Goal: Task Accomplishment & Management: Use online tool/utility

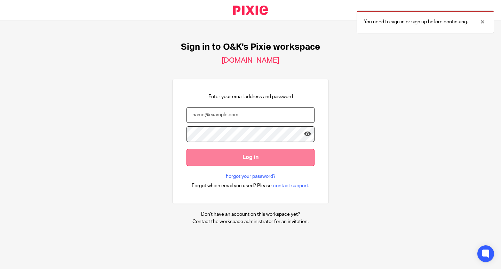
type input "[EMAIL_ADDRESS][DOMAIN_NAME]"
click at [246, 158] on input "Log in" at bounding box center [250, 157] width 128 height 17
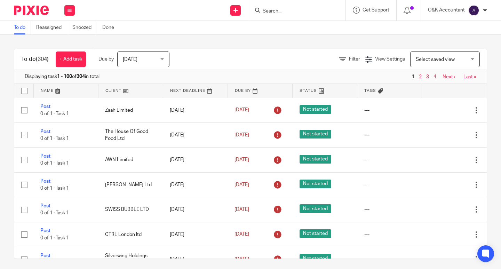
click at [280, 5] on div at bounding box center [296, 10] width 97 height 21
click at [277, 12] on input "Search" at bounding box center [293, 11] width 63 height 6
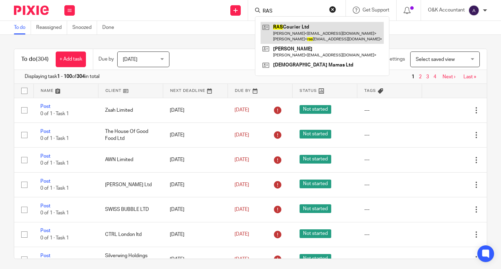
type input "RAS"
click at [291, 25] on link at bounding box center [322, 33] width 123 height 22
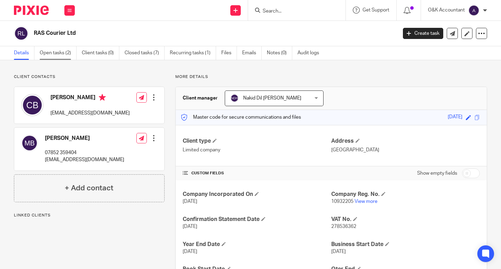
click at [58, 50] on link "Open tasks (2)" at bounding box center [58, 53] width 37 height 14
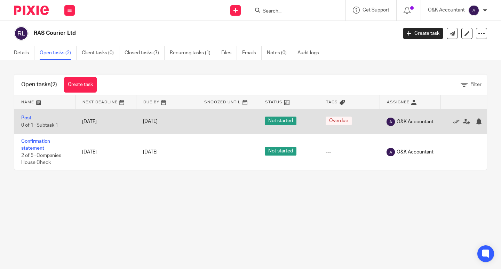
click at [28, 118] on link "Post" at bounding box center [26, 117] width 10 height 5
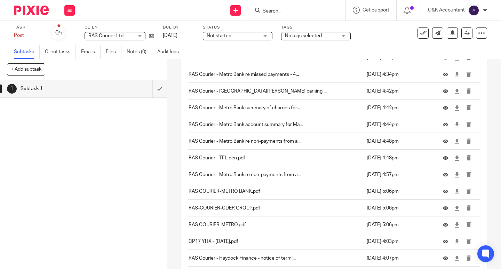
scroll to position [591, 0]
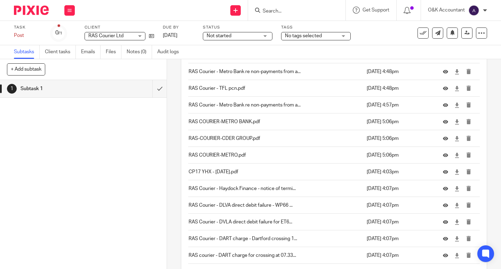
click at [204, 171] on p "CP17 YHX - 16.6.25.pdf" at bounding box center [276, 171] width 174 height 7
click at [443, 172] on icon at bounding box center [445, 171] width 5 height 5
